Goal: Communication & Community: Answer question/provide support

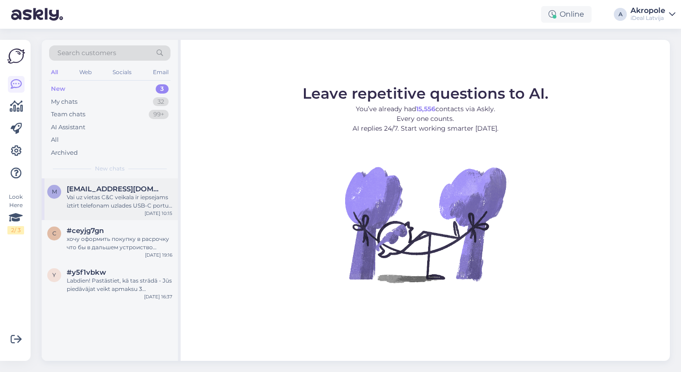
click at [141, 201] on div "Vai uz vietas C&C veikala ir iepsejams iztirt telefonam uzlades USB-C portu? Ci…" at bounding box center [120, 201] width 106 height 17
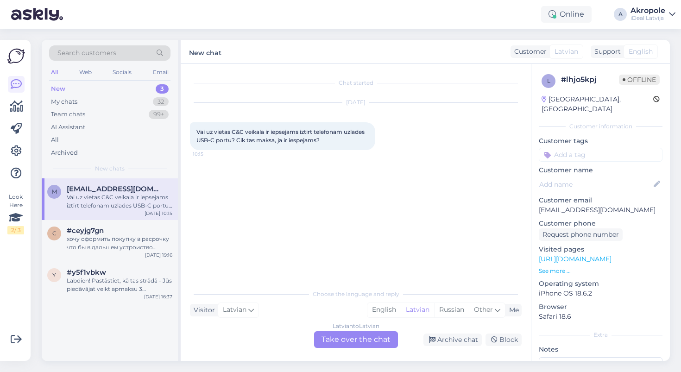
click at [355, 341] on div "Latvian to Latvian Take over the chat" at bounding box center [356, 339] width 84 height 17
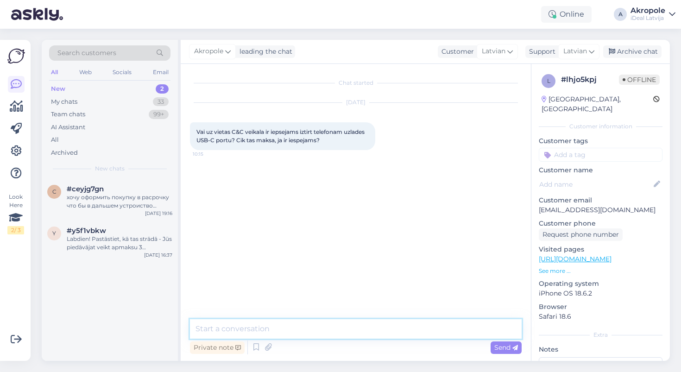
click at [285, 328] on textarea at bounding box center [355, 328] width 331 height 19
type textarea "Labdien!"
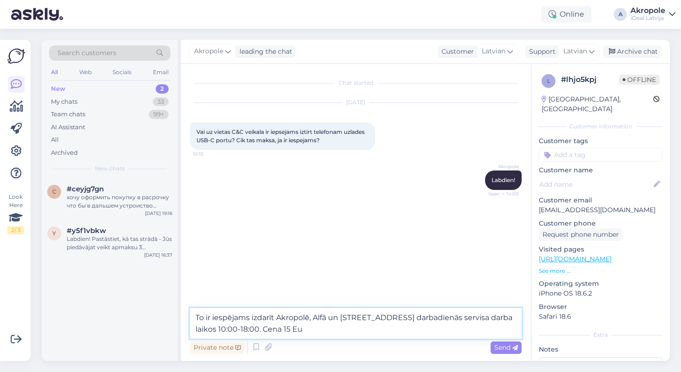
type textarea "To ir iespējams izdarīt Akropolē, Alfā un [STREET_ADDRESS] darbadienās servisa …"
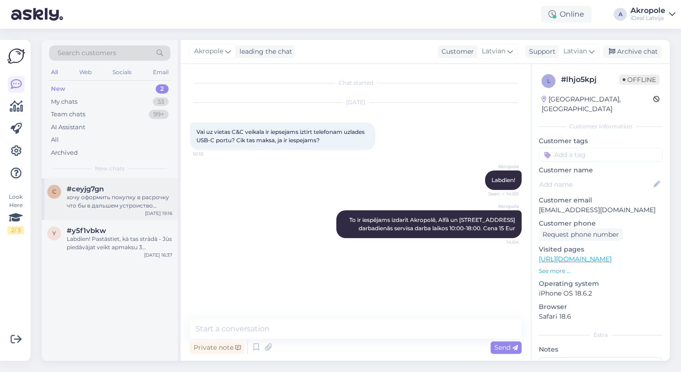
click at [154, 201] on div "хочу оформить покупку в расрочку что бы в дальшем устроиство осталось моим спус…" at bounding box center [120, 201] width 106 height 17
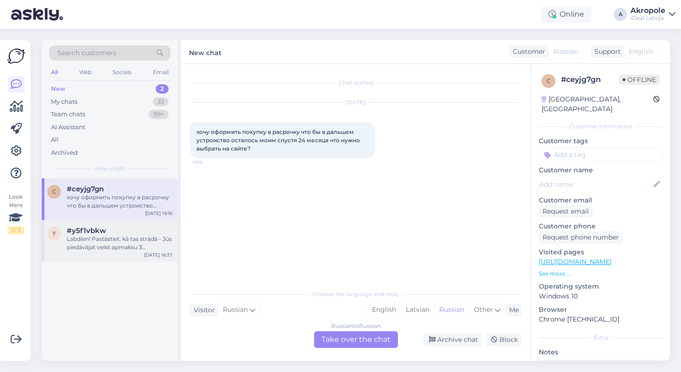
click at [137, 242] on div "Labdien! Pastāstiet, kā tas strādā - Jūs piedāvājat veikt apmaksu 3 maksājumos …" at bounding box center [120, 243] width 106 height 17
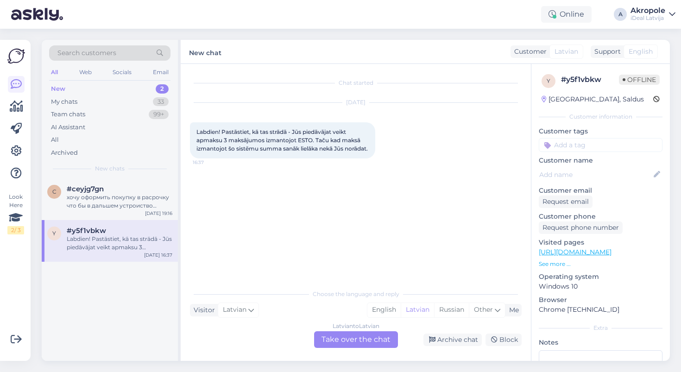
click at [356, 338] on div "Latvian to Latvian Take over the chat" at bounding box center [356, 339] width 84 height 17
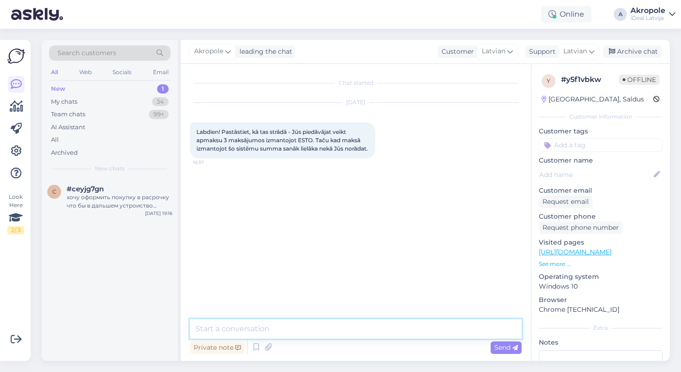
click at [331, 325] on textarea at bounding box center [355, 328] width 331 height 19
type textarea "Labdien!"
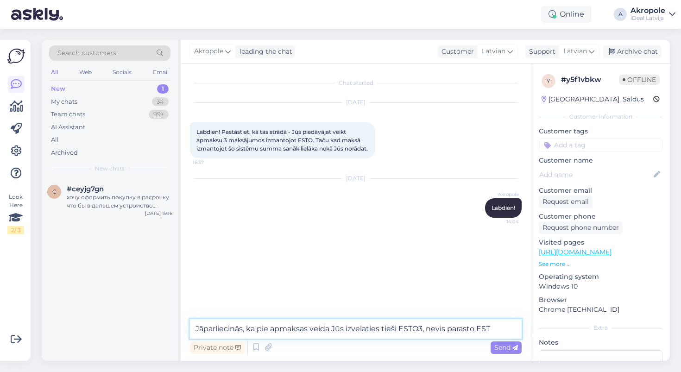
type textarea "Jāparliecinās, ka pie apmaksas veida Jūs izvelaties tieši ESTO3, nevis parasto …"
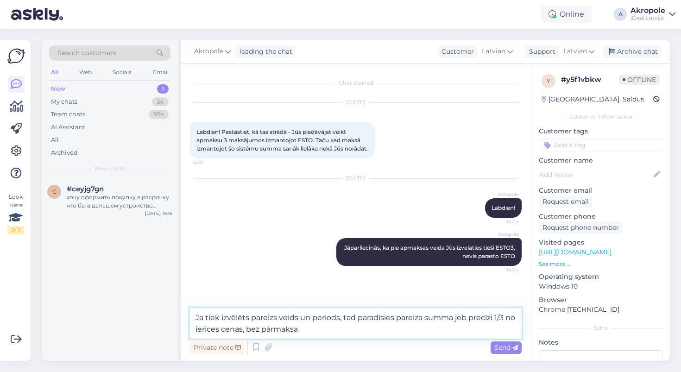
type textarea "Ja tiek izvēlēts pareizs veids un periods, tad paradīsies pareiza summa jeb pre…"
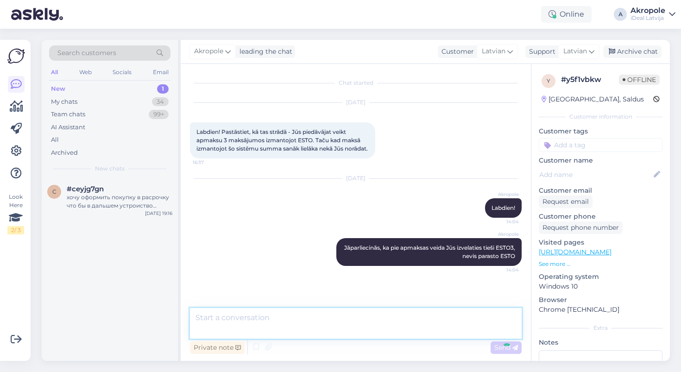
scroll to position [30, 0]
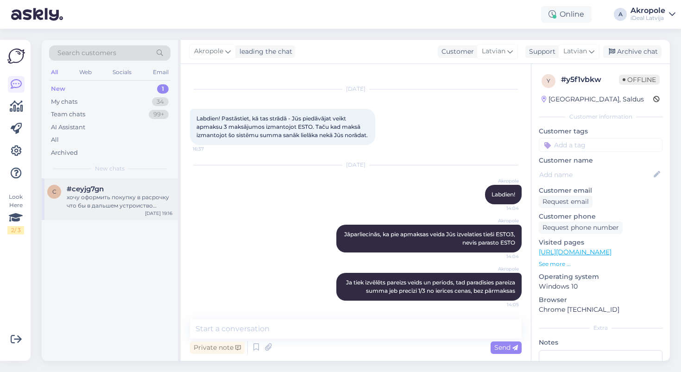
click at [150, 193] on div "хочу оформить покупку в расрочку что бы в дальшем устроиство осталось моим спус…" at bounding box center [120, 201] width 106 height 17
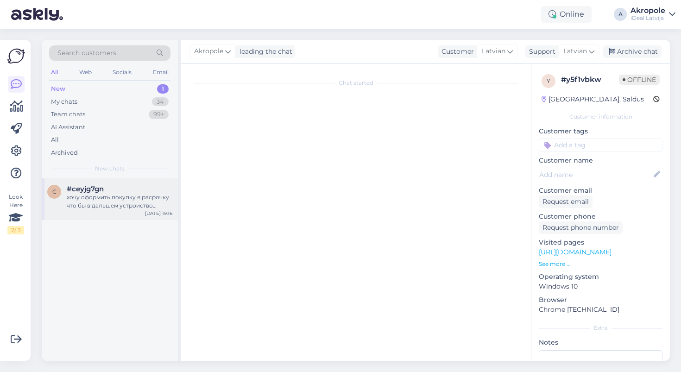
scroll to position [0, 0]
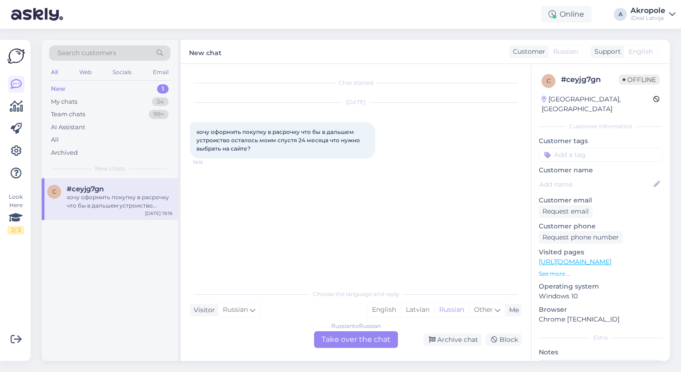
click at [358, 337] on div "Russian to Russian Take over the chat" at bounding box center [356, 339] width 84 height 17
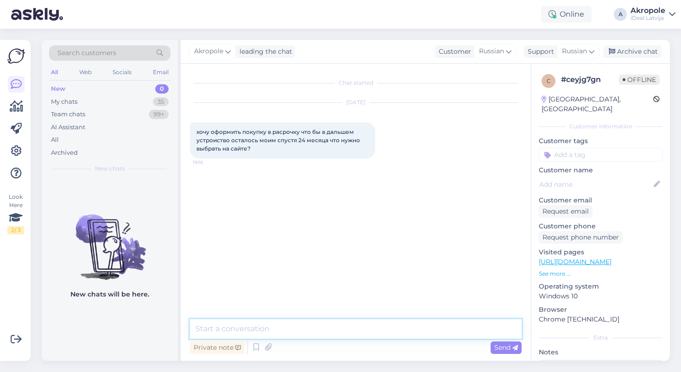
click at [337, 325] on textarea at bounding box center [355, 328] width 331 height 19
type textarea "Добрый день!"
click at [221, 329] on textarea "inBank ESTO" at bounding box center [355, 328] width 331 height 19
type textarea "inBank или ESTO"
click at [276, 329] on textarea "inBank или ESTO" at bounding box center [355, 328] width 331 height 19
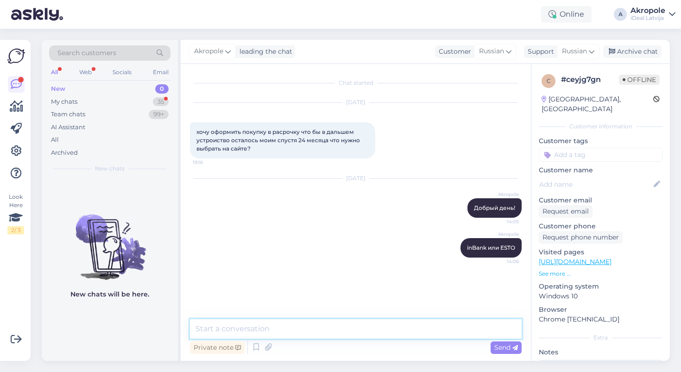
click at [250, 325] on textarea at bounding box center [355, 328] width 331 height 19
type textarea "Ы"
type textarea "S"
type textarea "SmartDeal это аренда, а все остальные опции - кредит"
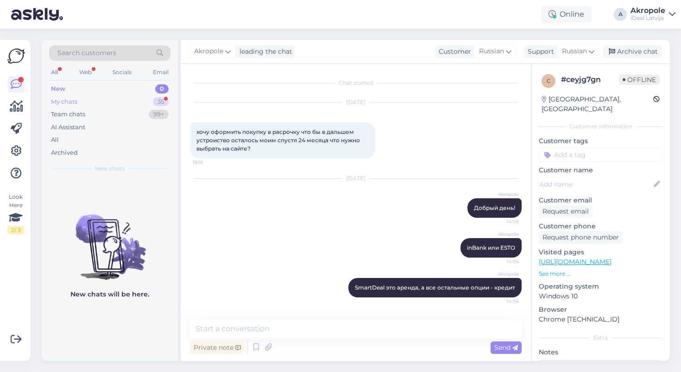
click at [94, 106] on div "My chats 35" at bounding box center [109, 101] width 121 height 13
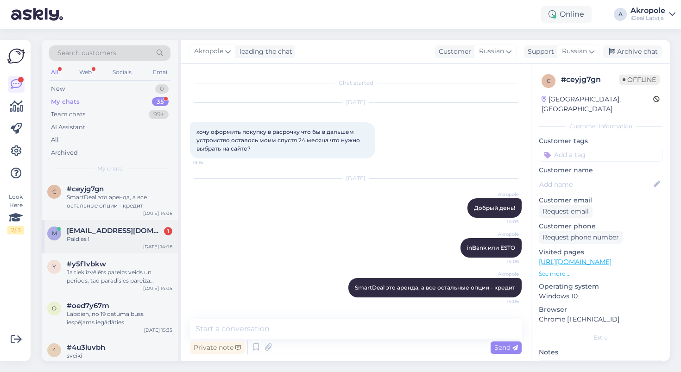
click at [127, 229] on span "[EMAIL_ADDRESS][DOMAIN_NAME]" at bounding box center [115, 230] width 96 height 8
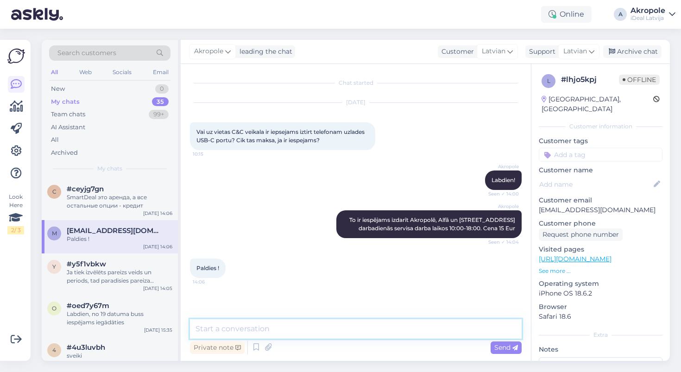
click at [315, 326] on textarea at bounding box center [355, 328] width 331 height 19
type textarea "М"
type textarea "Vienmēr laipni!"
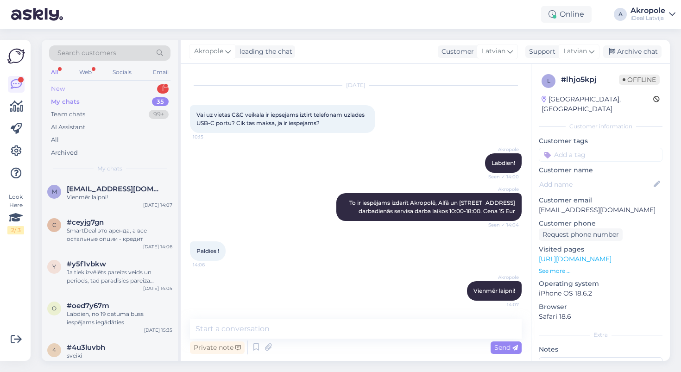
click at [140, 89] on div "New 1" at bounding box center [109, 88] width 121 height 13
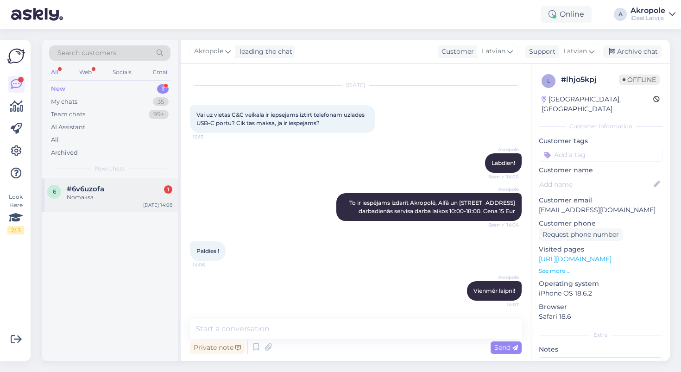
click at [135, 203] on div "6 #6v6uzofa 1 Nomaksa [DATE] 14:08" at bounding box center [110, 194] width 136 height 33
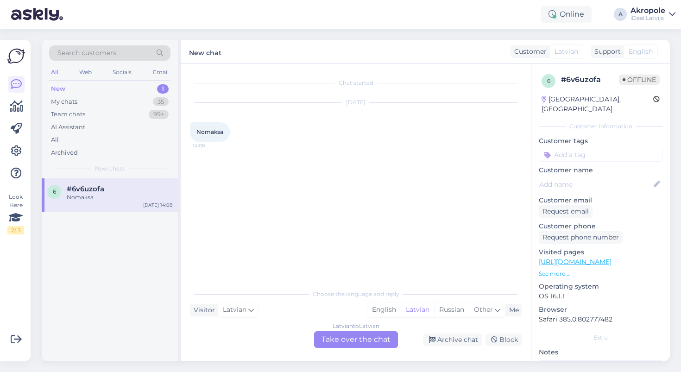
scroll to position [0, 0]
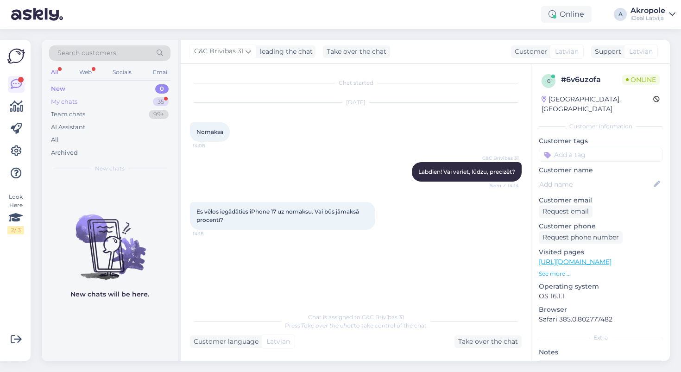
click at [119, 98] on div "My chats 35" at bounding box center [109, 101] width 121 height 13
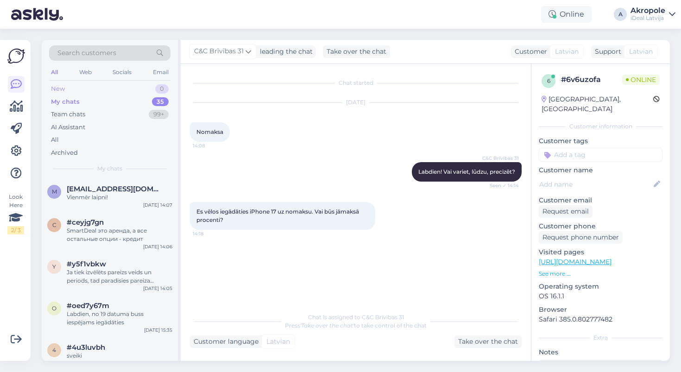
click at [116, 85] on div "New 0" at bounding box center [109, 88] width 121 height 13
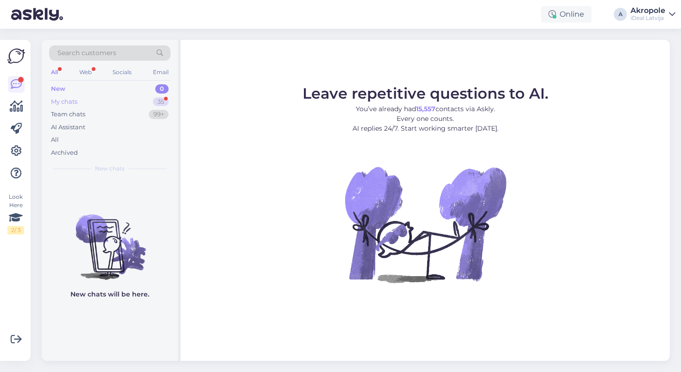
click at [150, 101] on div "My chats 35" at bounding box center [109, 101] width 121 height 13
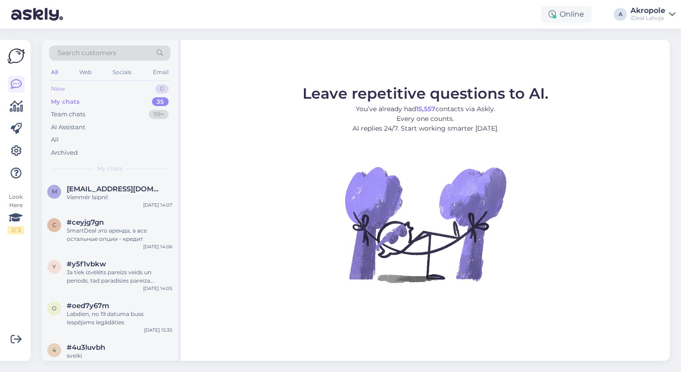
click at [122, 84] on div "New 0" at bounding box center [109, 88] width 121 height 13
